Goal: Task Accomplishment & Management: Use online tool/utility

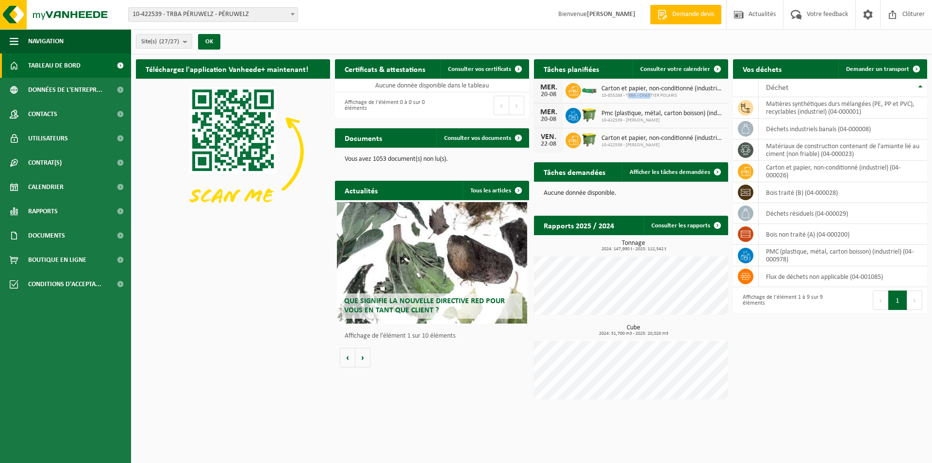
drag, startPoint x: 628, startPoint y: 92, endPoint x: 651, endPoint y: 93, distance: 22.8
click at [651, 93] on span "10-855268 - TRBA - CHANTIER POLARIS" at bounding box center [662, 96] width 122 height 6
click at [651, 94] on span "10-855268 - TRBA - CHANTIER POLARIS" at bounding box center [662, 96] width 122 height 6
drag, startPoint x: 677, startPoint y: 98, endPoint x: 606, endPoint y: 90, distance: 71.8
click at [606, 90] on div "Carton et papier, non-conditionné (industriel) 10-855268 - TRBA - CHANTIER POLA…" at bounding box center [660, 90] width 127 height 15
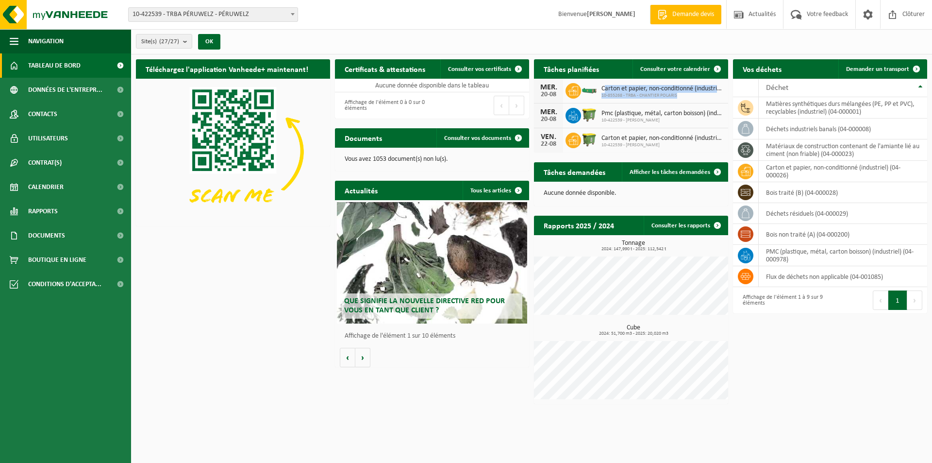
click at [606, 90] on span "Carton et papier, non-conditionné (industriel)" at bounding box center [662, 89] width 122 height 8
drag, startPoint x: 602, startPoint y: 89, endPoint x: 669, endPoint y: 88, distance: 67.0
click at [669, 88] on span "Carton et papier, non-conditionné (industriel)" at bounding box center [662, 89] width 122 height 8
click at [878, 71] on span "Demander un transport" at bounding box center [877, 69] width 63 height 6
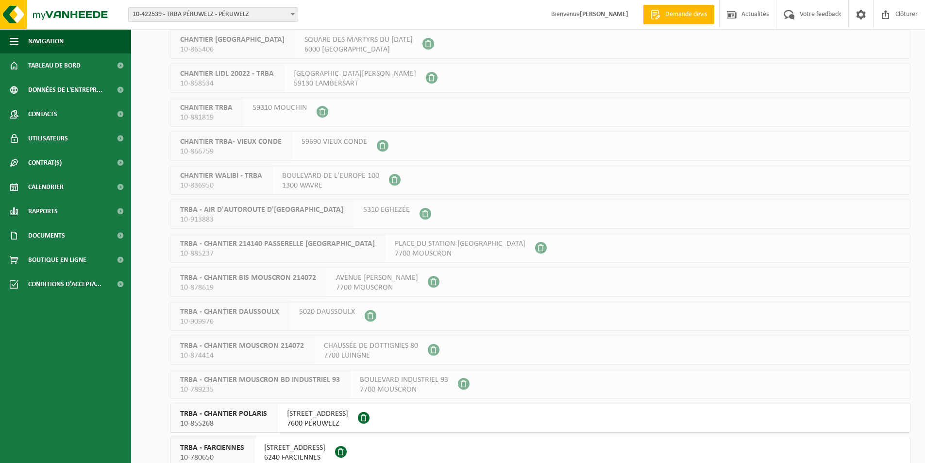
scroll to position [243, 0]
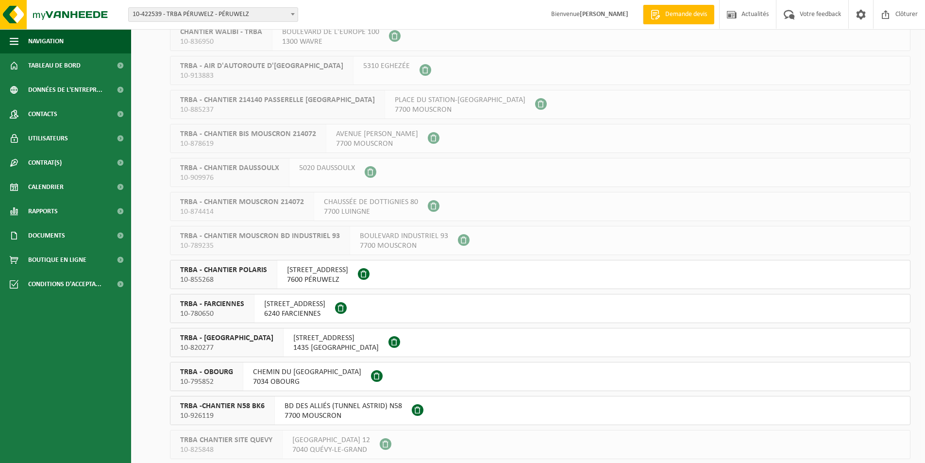
click at [369, 272] on span at bounding box center [364, 274] width 12 height 12
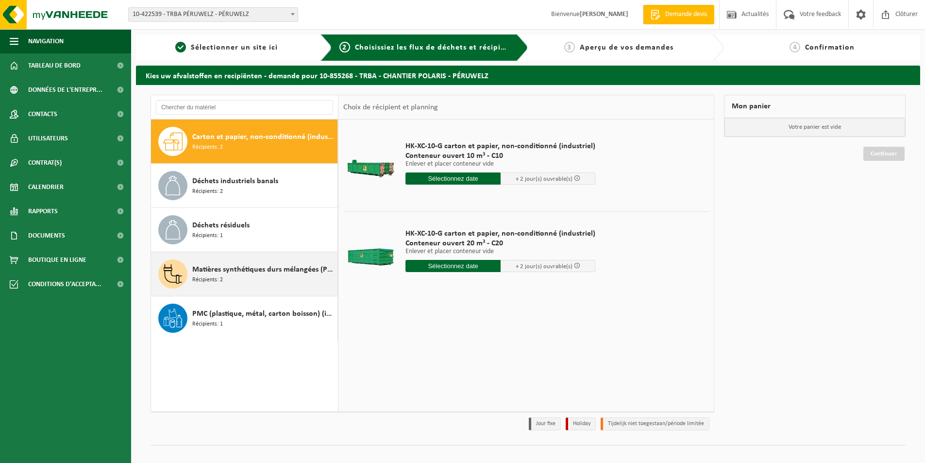
click at [238, 283] on div "Matières synthétiques durs mélangées (PE, PP et PVC), recyclables (industriel) …" at bounding box center [263, 273] width 143 height 29
